Goal: Find specific page/section: Find specific page/section

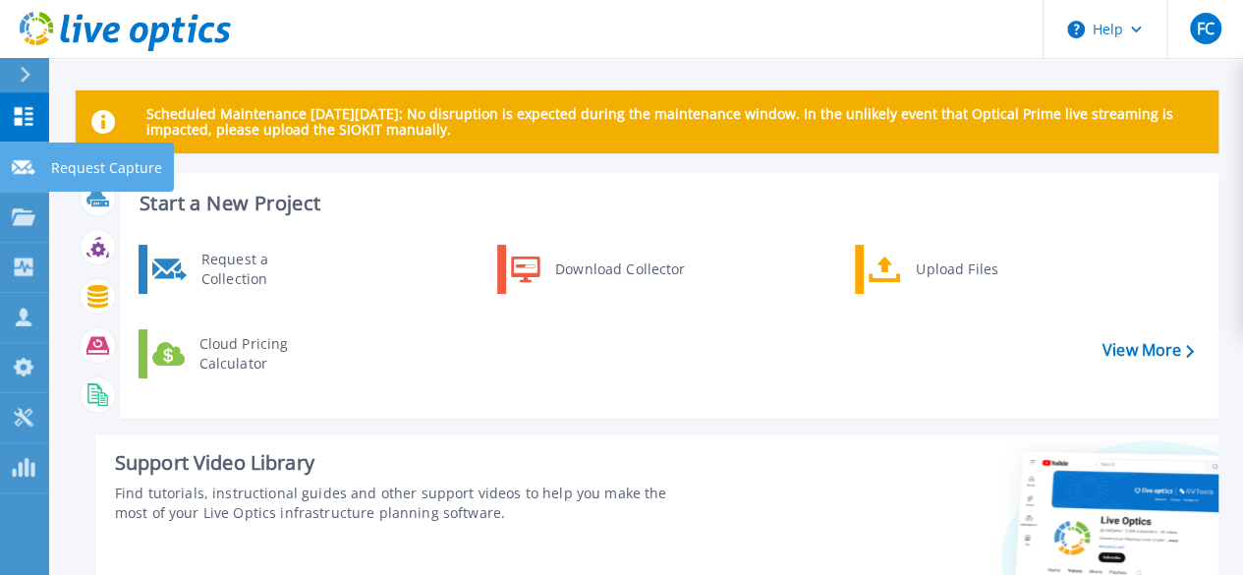
click at [20, 181] on link "Request Capture Request Capture" at bounding box center [24, 168] width 49 height 50
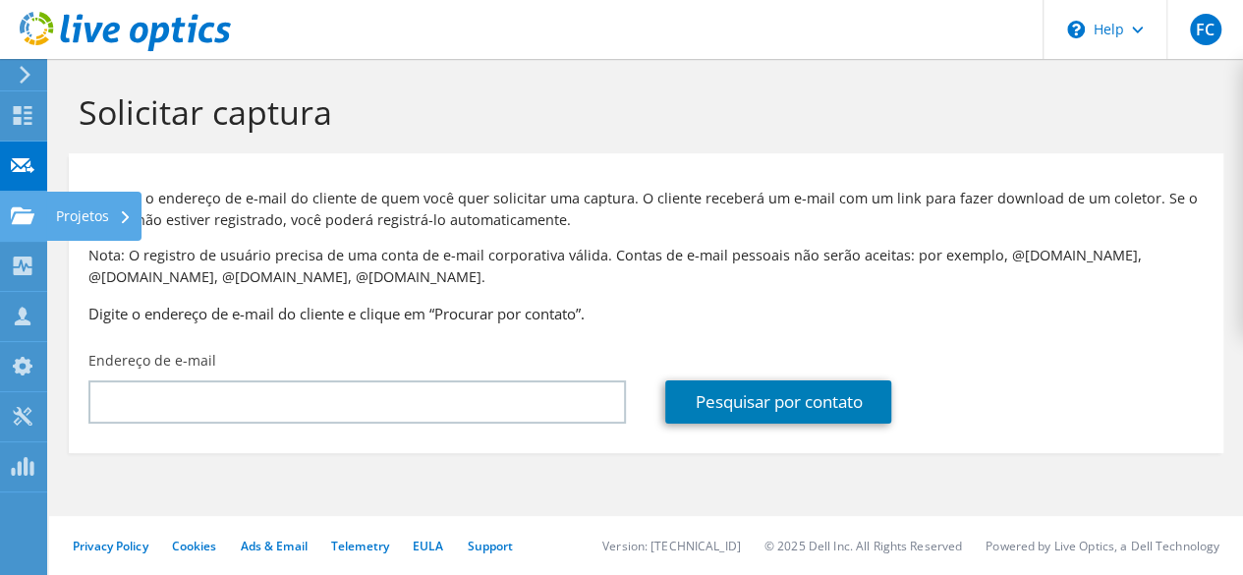
click at [28, 215] on use at bounding box center [23, 214] width 24 height 17
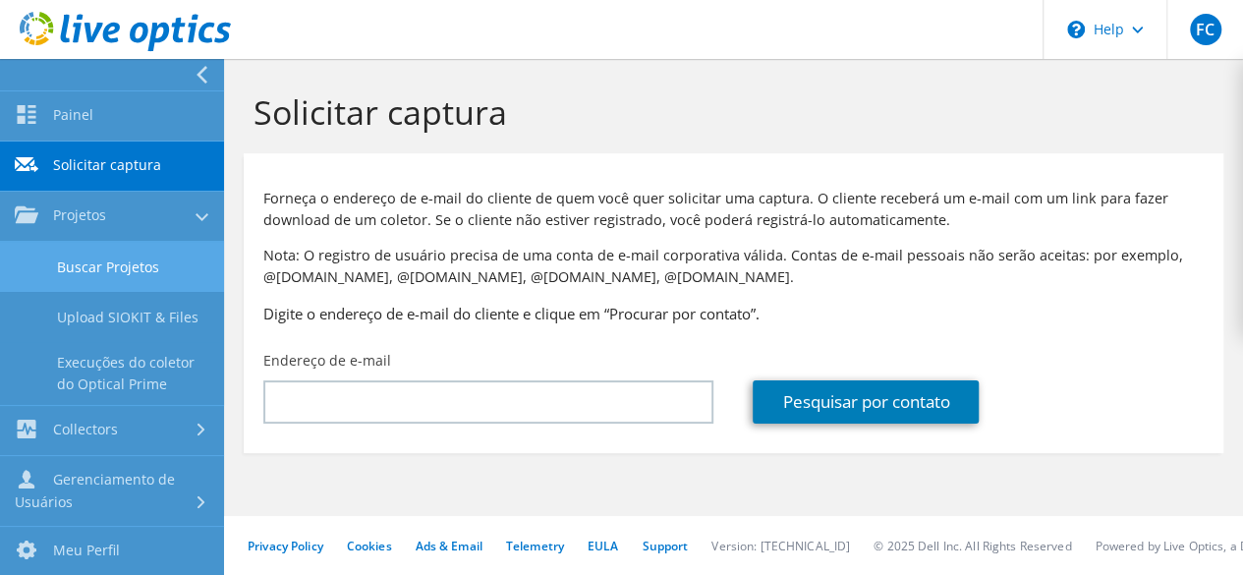
click at [117, 253] on link "Buscar Projetos" at bounding box center [112, 267] width 224 height 50
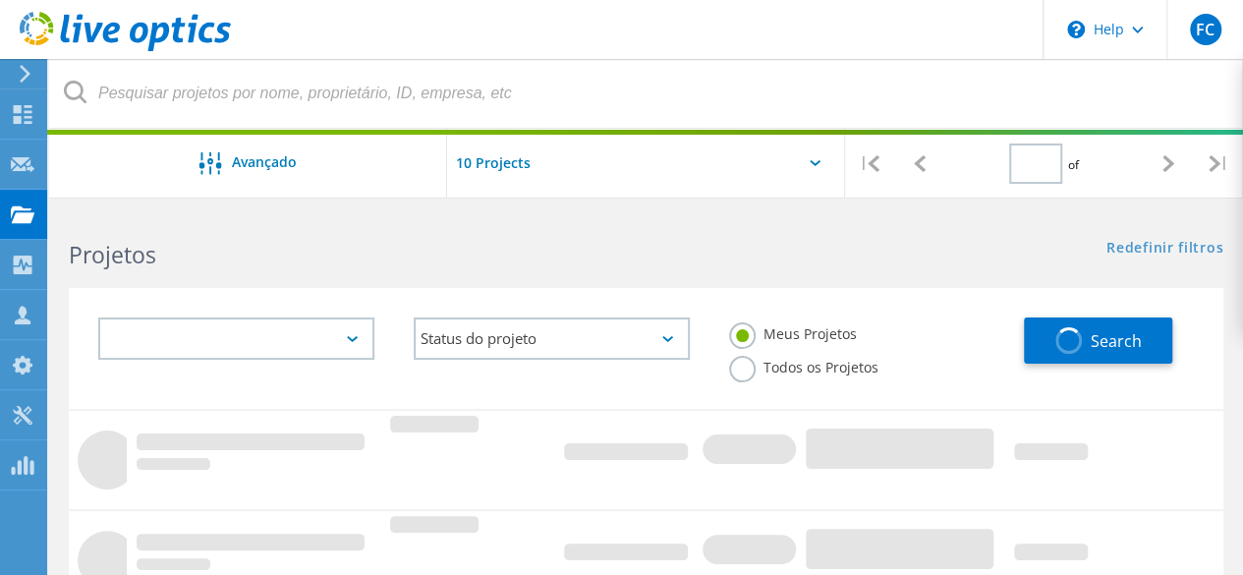
type input "1"
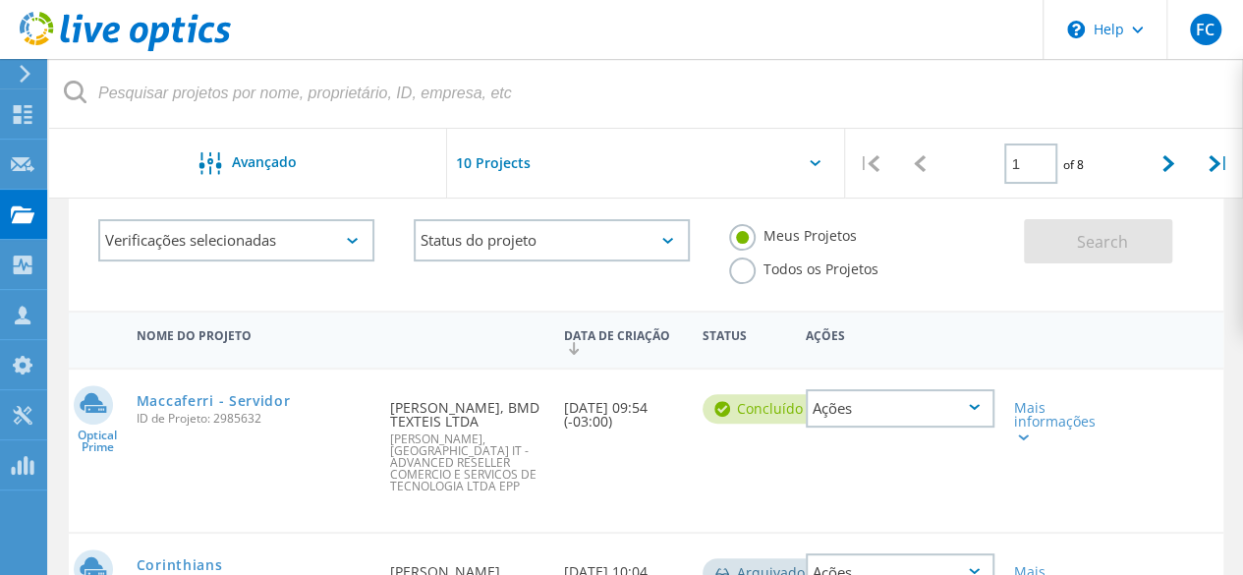
scroll to position [197, 0]
